Goal: Task Accomplishment & Management: Use online tool/utility

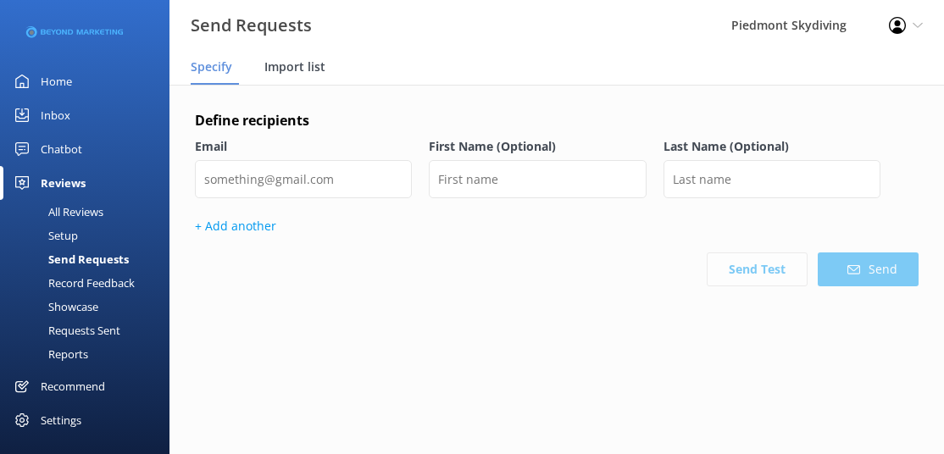
click at [286, 64] on span "Import list" at bounding box center [294, 66] width 61 height 17
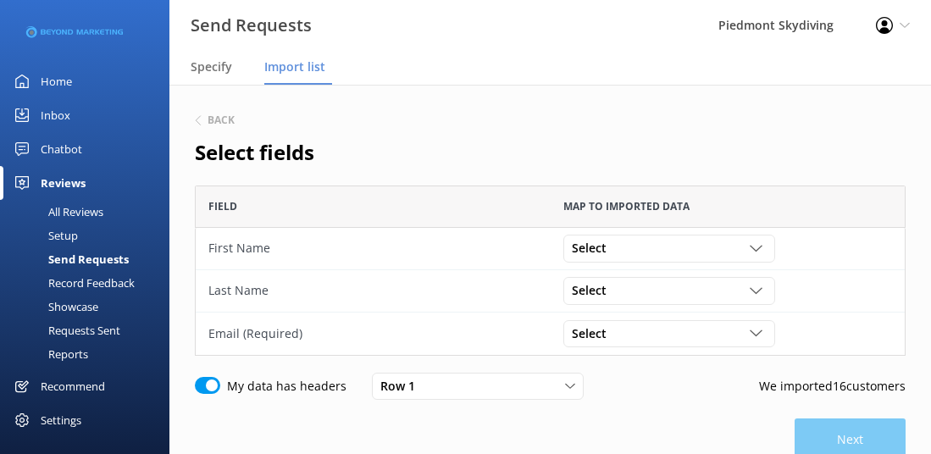
scroll to position [158, 698]
click at [748, 247] on div "Select" at bounding box center [669, 248] width 203 height 19
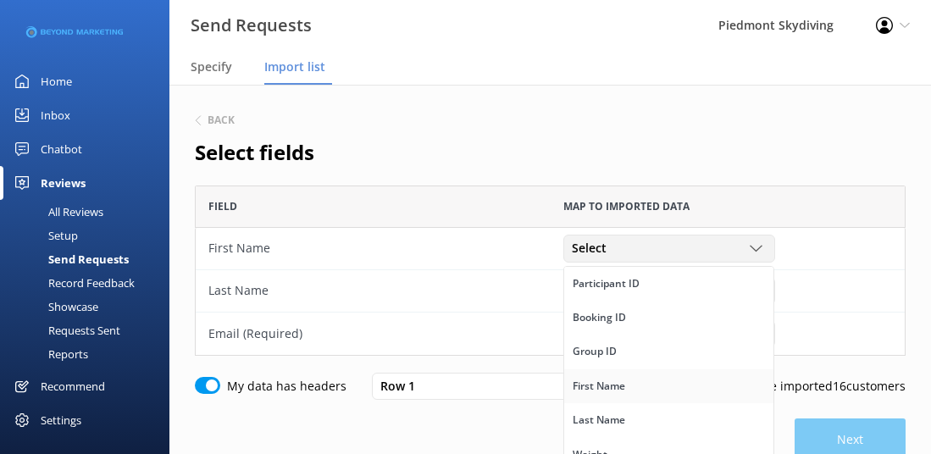
click at [682, 391] on link "First Name" at bounding box center [668, 386] width 209 height 34
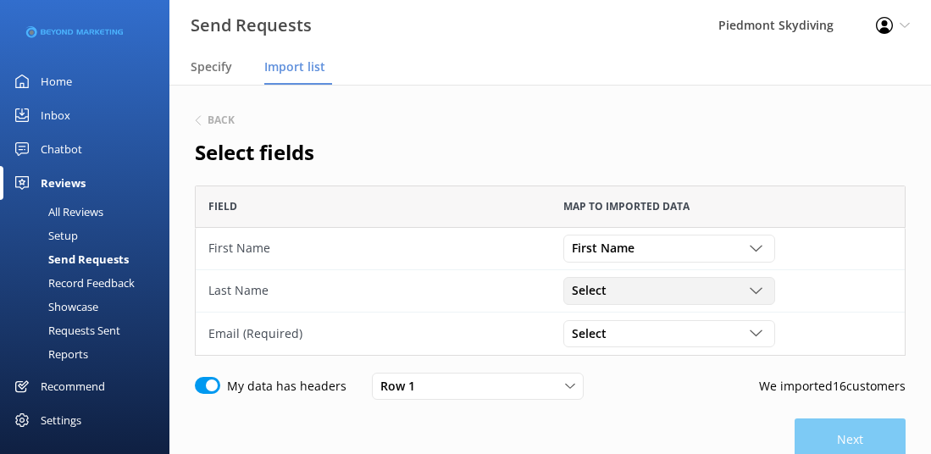
click at [756, 293] on use "grid" at bounding box center [756, 291] width 12 height 6
click at [675, 345] on link "Last Name" at bounding box center [668, 354] width 209 height 34
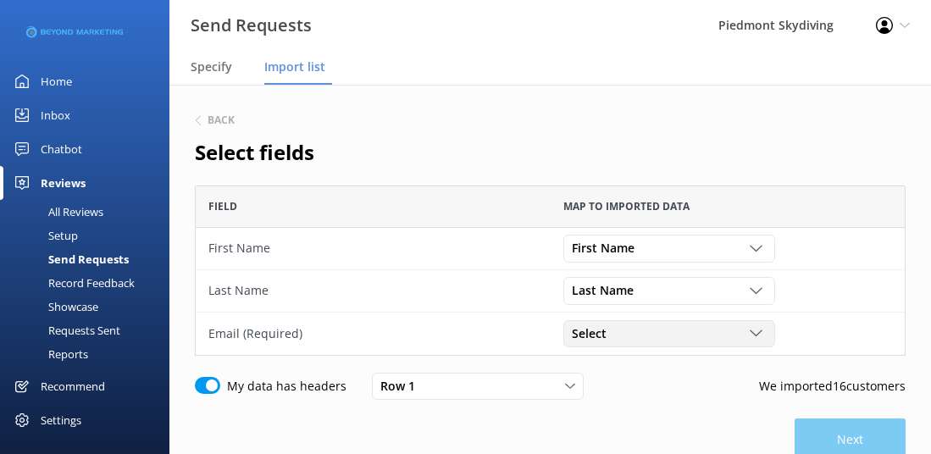
click at [760, 327] on icon "grid" at bounding box center [756, 333] width 13 height 13
click at [699, 408] on link "Email" at bounding box center [668, 413] width 209 height 34
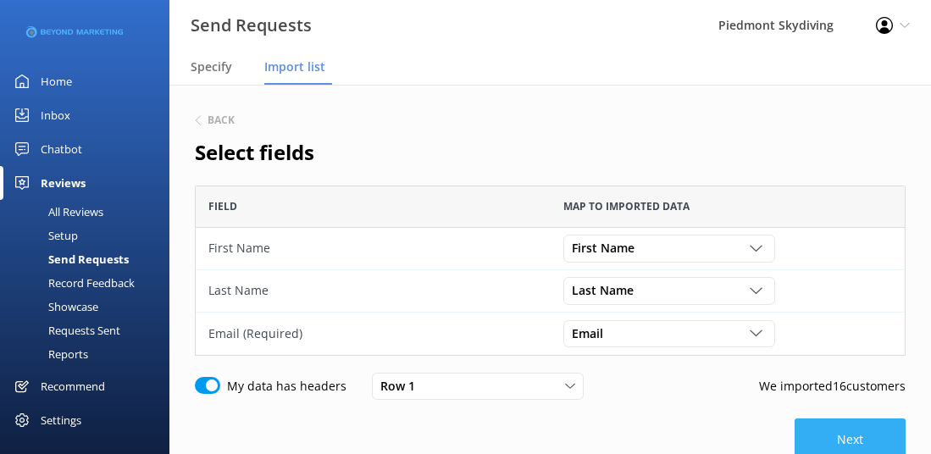
click at [846, 430] on button "Next" at bounding box center [850, 440] width 111 height 42
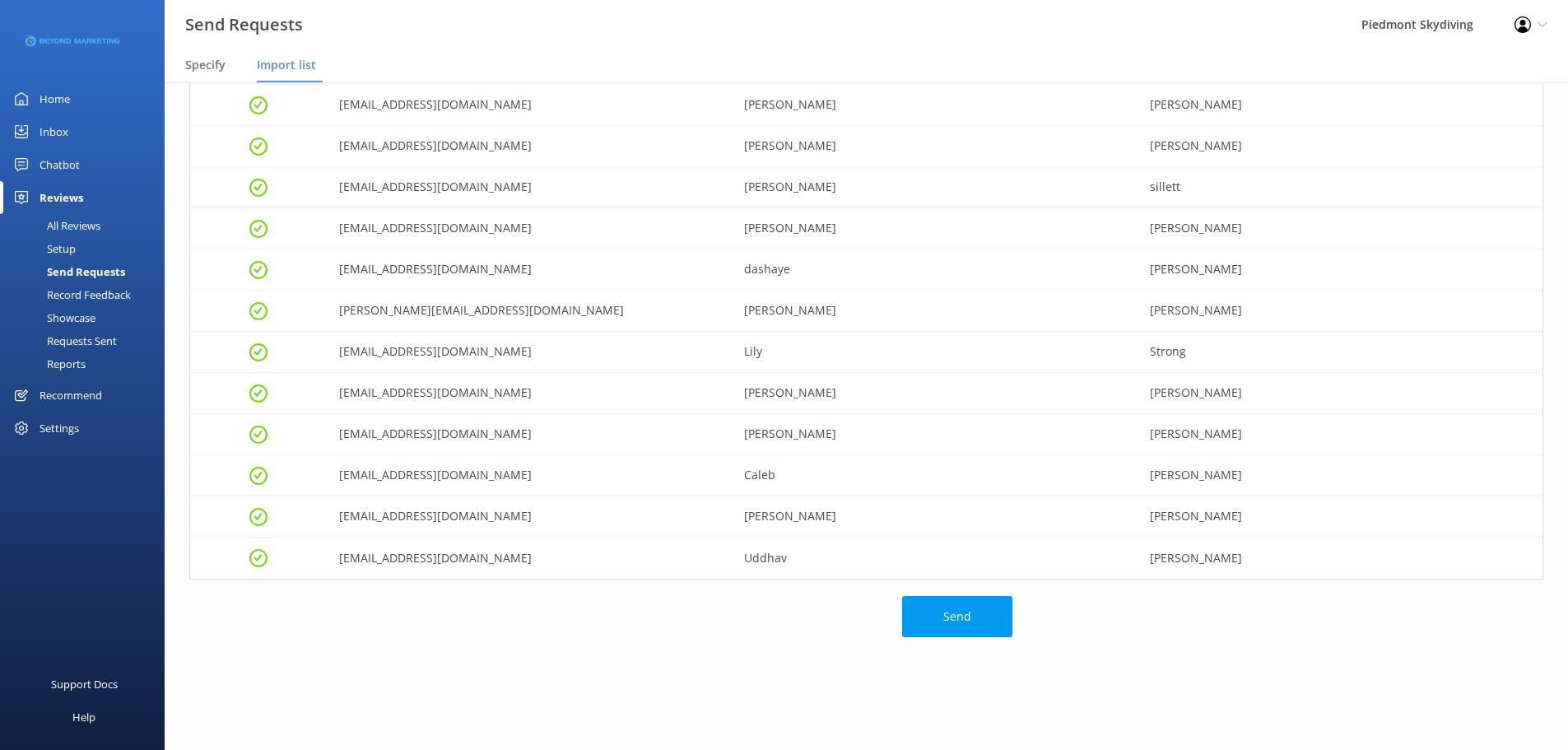
scroll to position [271, 0]
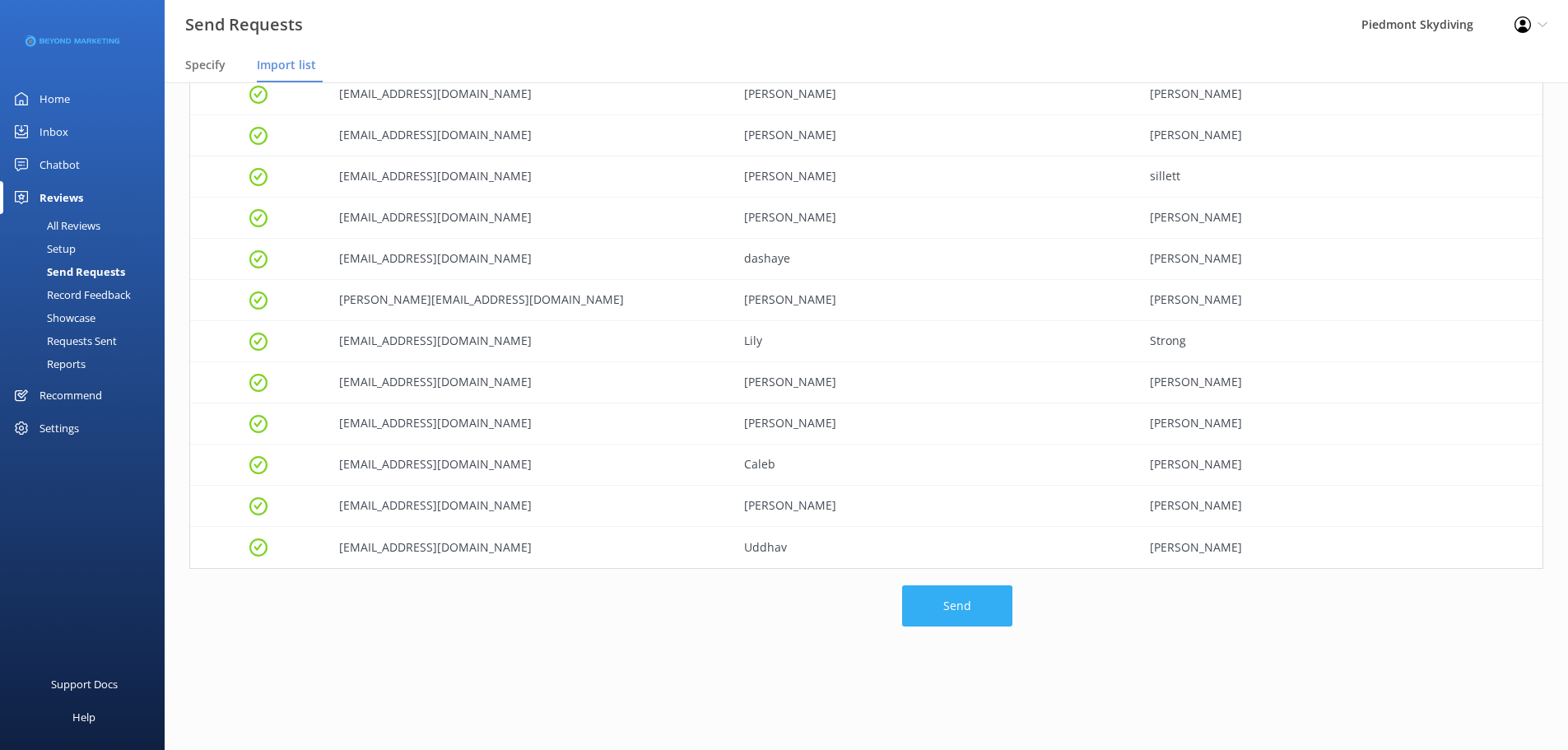
click at [916, 440] on button "Send" at bounding box center [958, 605] width 111 height 41
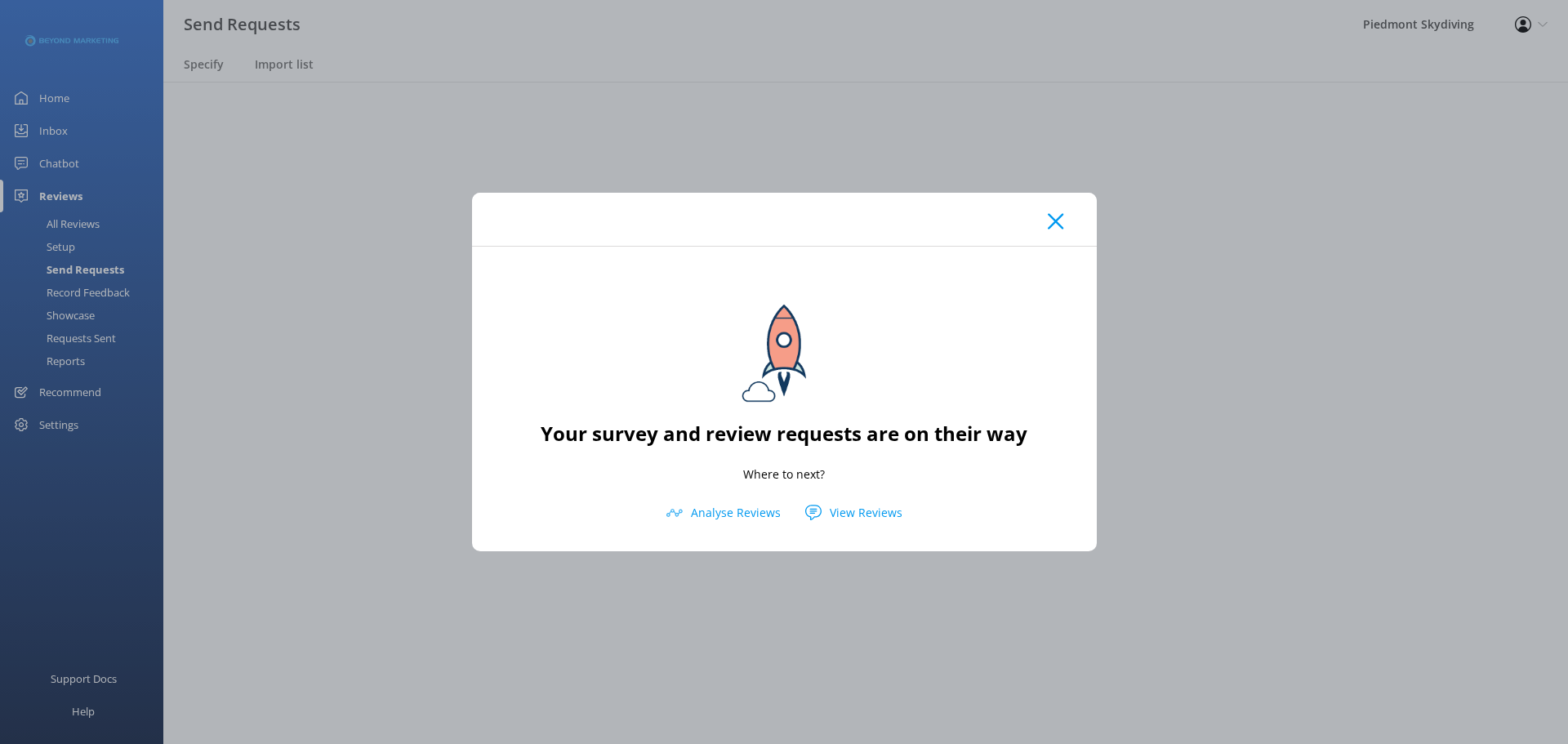
click at [909, 437] on div "Your survey and review requests are on their way Where to next? Analyse Reviews…" at bounding box center [784, 372] width 1568 height 744
click at [909, 222] on div at bounding box center [784, 219] width 625 height 53
click at [909, 226] on use at bounding box center [1055, 221] width 15 height 15
